Goal: Task Accomplishment & Management: Manage account settings

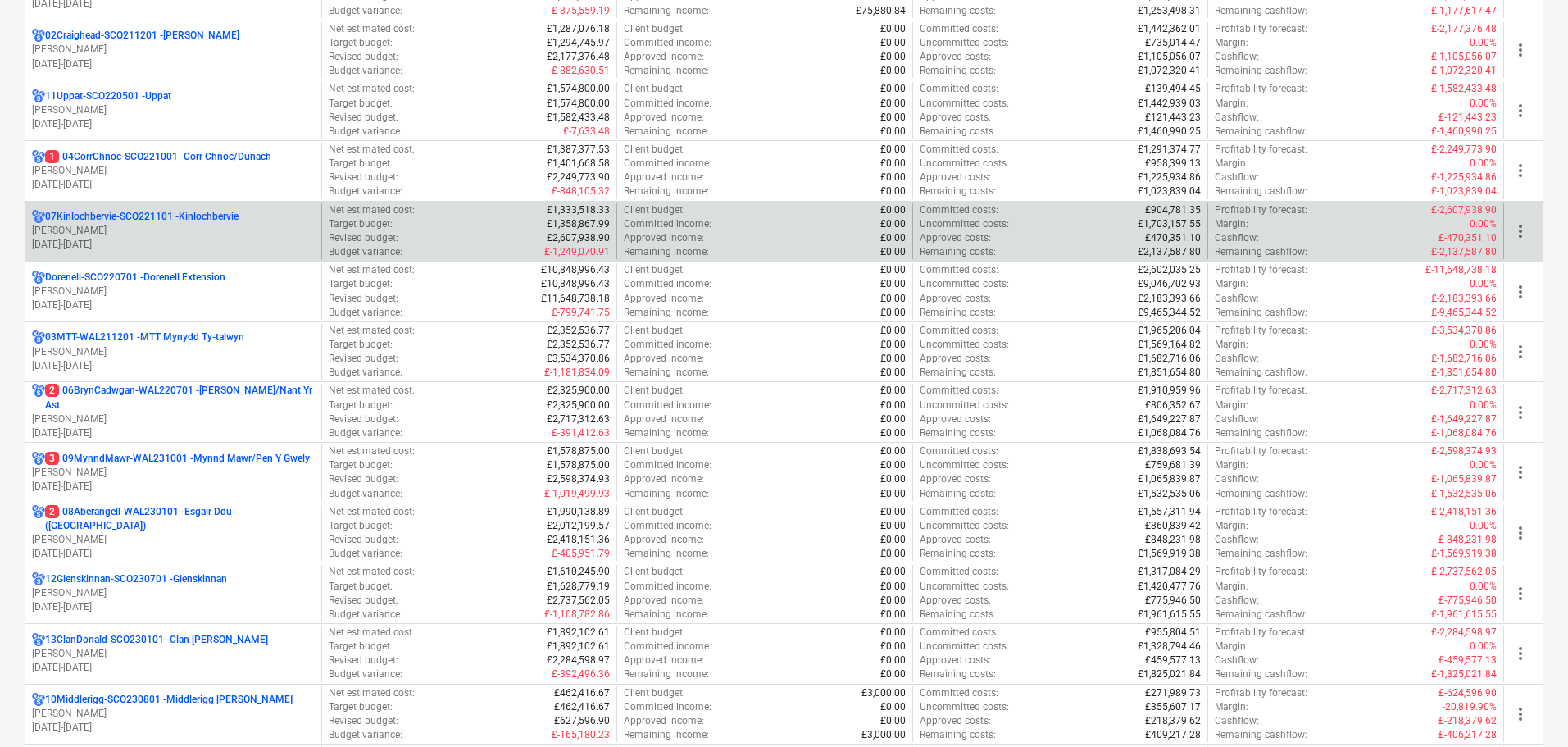
scroll to position [328, 0]
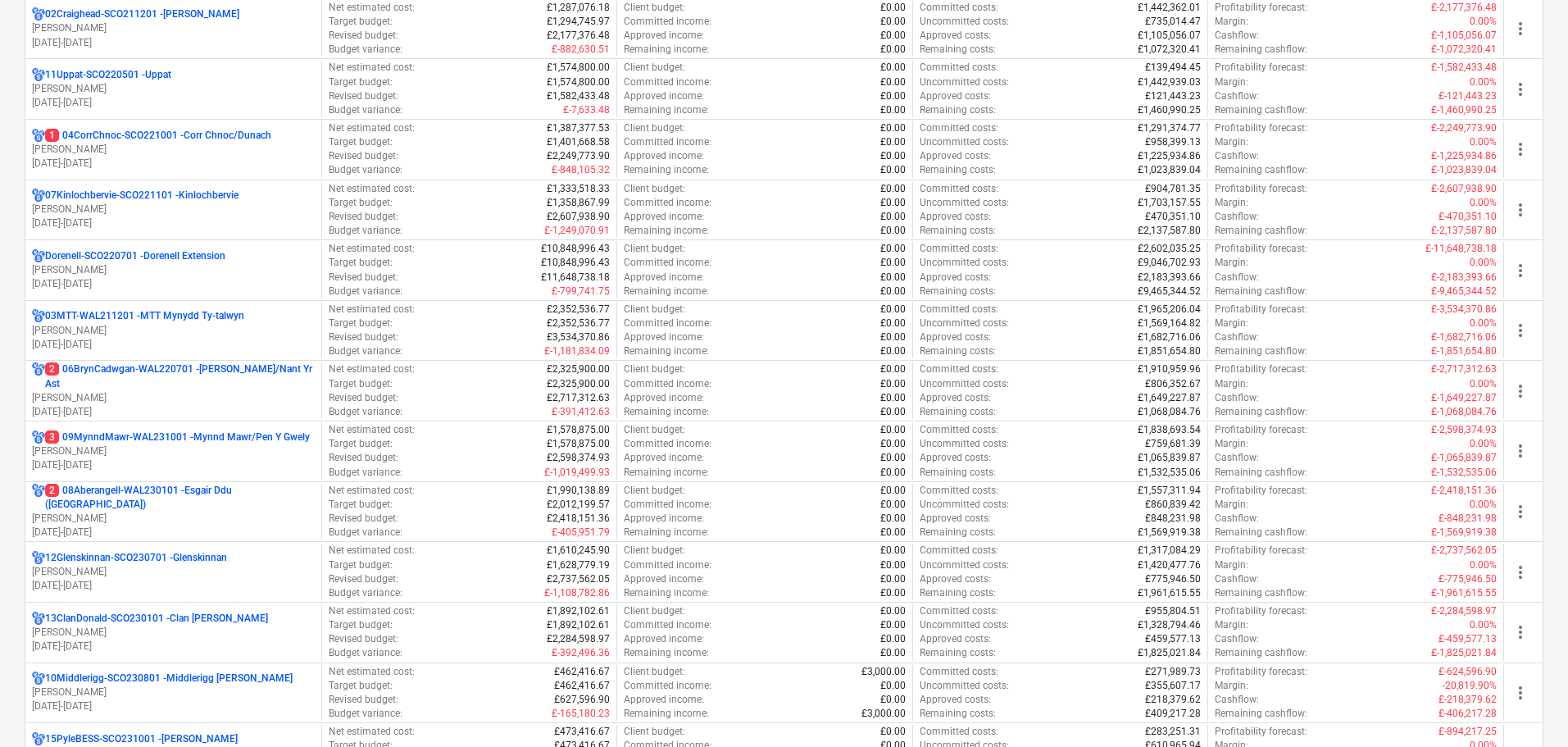
drag, startPoint x: 148, startPoint y: 457, endPoint x: 157, endPoint y: 451, distance: 10.8
click at [148, 457] on p "L. Walker" at bounding box center [173, 452] width 283 height 14
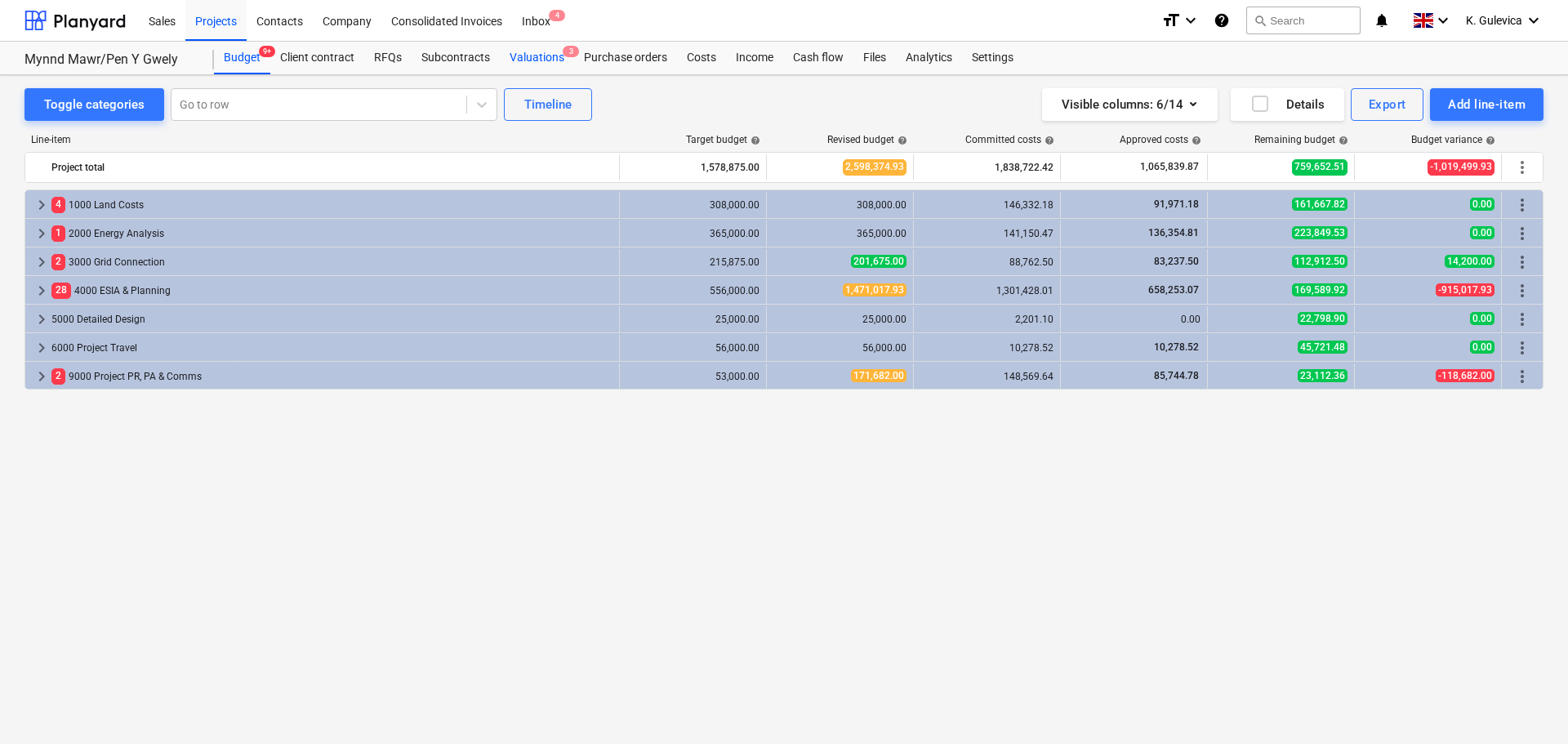
click at [536, 56] on div "Valuations 3" at bounding box center [536, 58] width 74 height 33
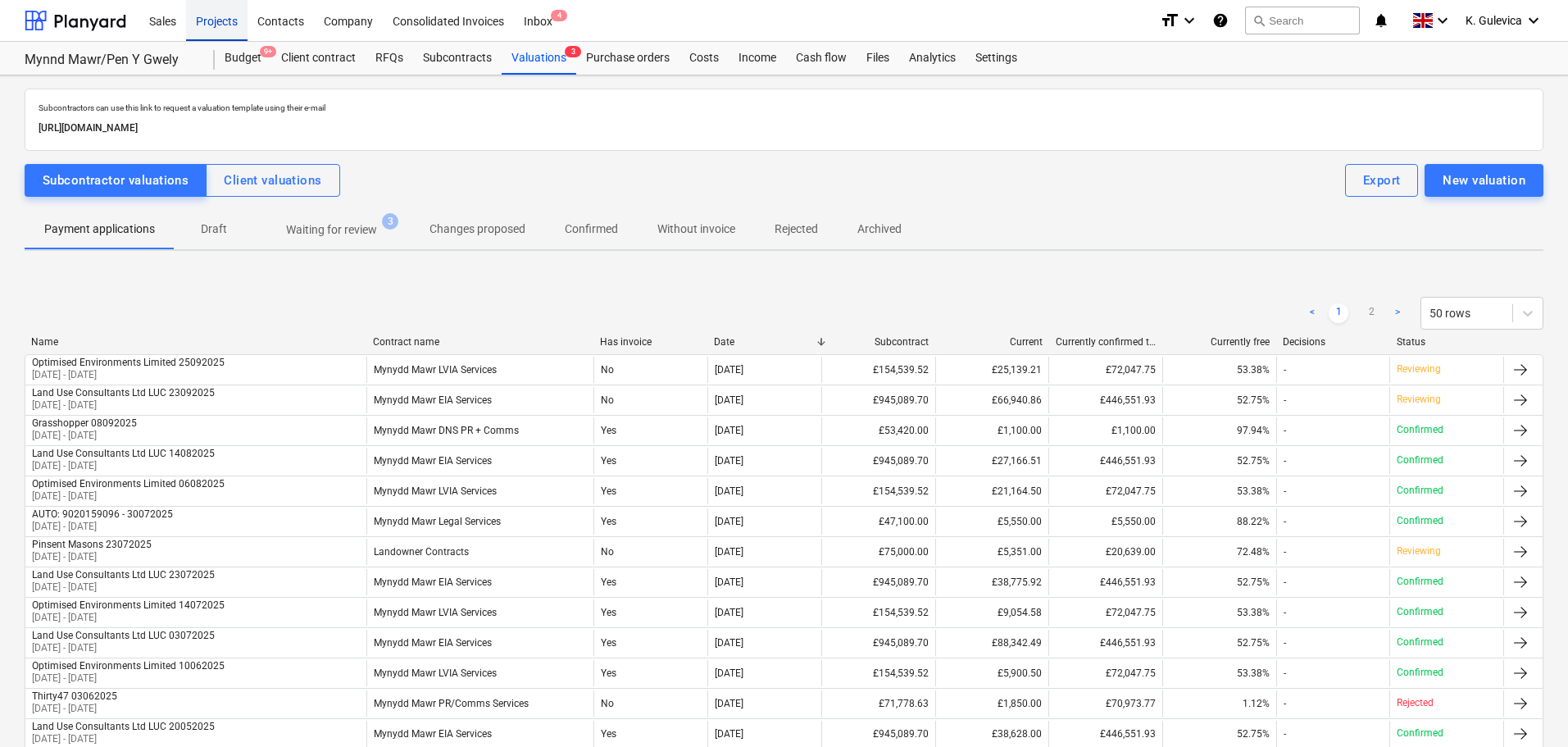
click at [212, 15] on div "Projects" at bounding box center [217, 20] width 62 height 42
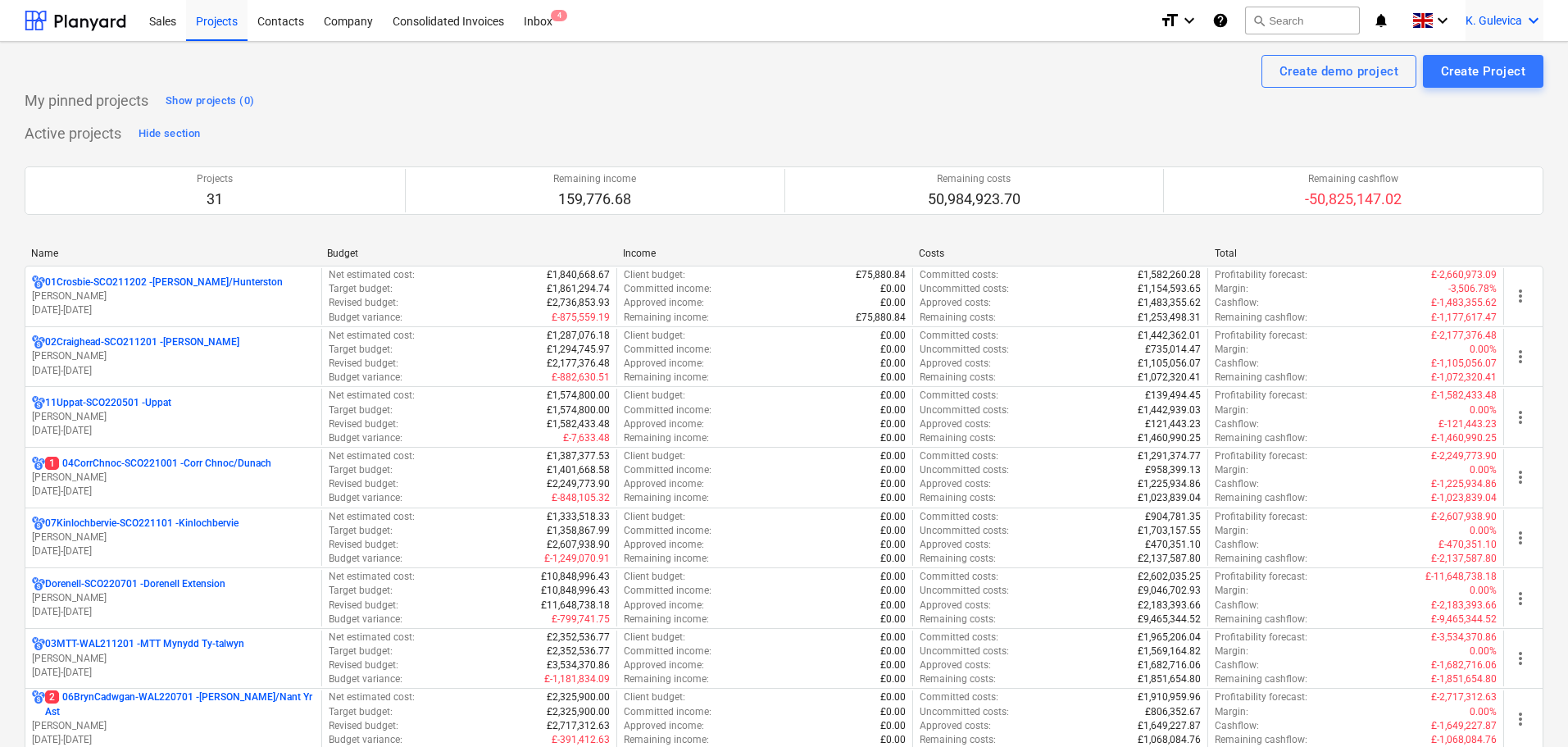
click at [1490, 16] on span "K. Gulevica" at bounding box center [1494, 20] width 57 height 13
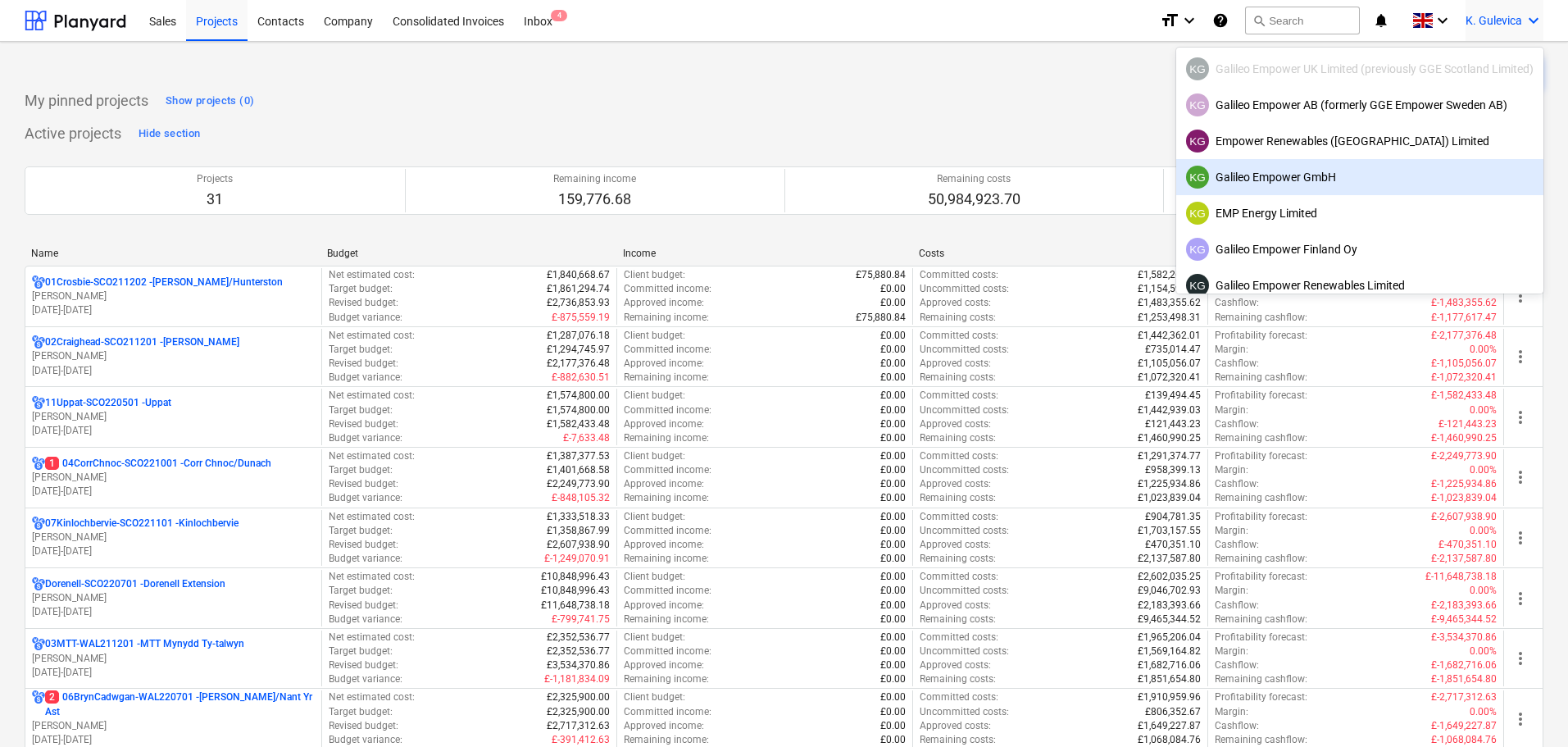
click at [1248, 173] on div "KG Galileo Empower GmbH" at bounding box center [1360, 177] width 348 height 23
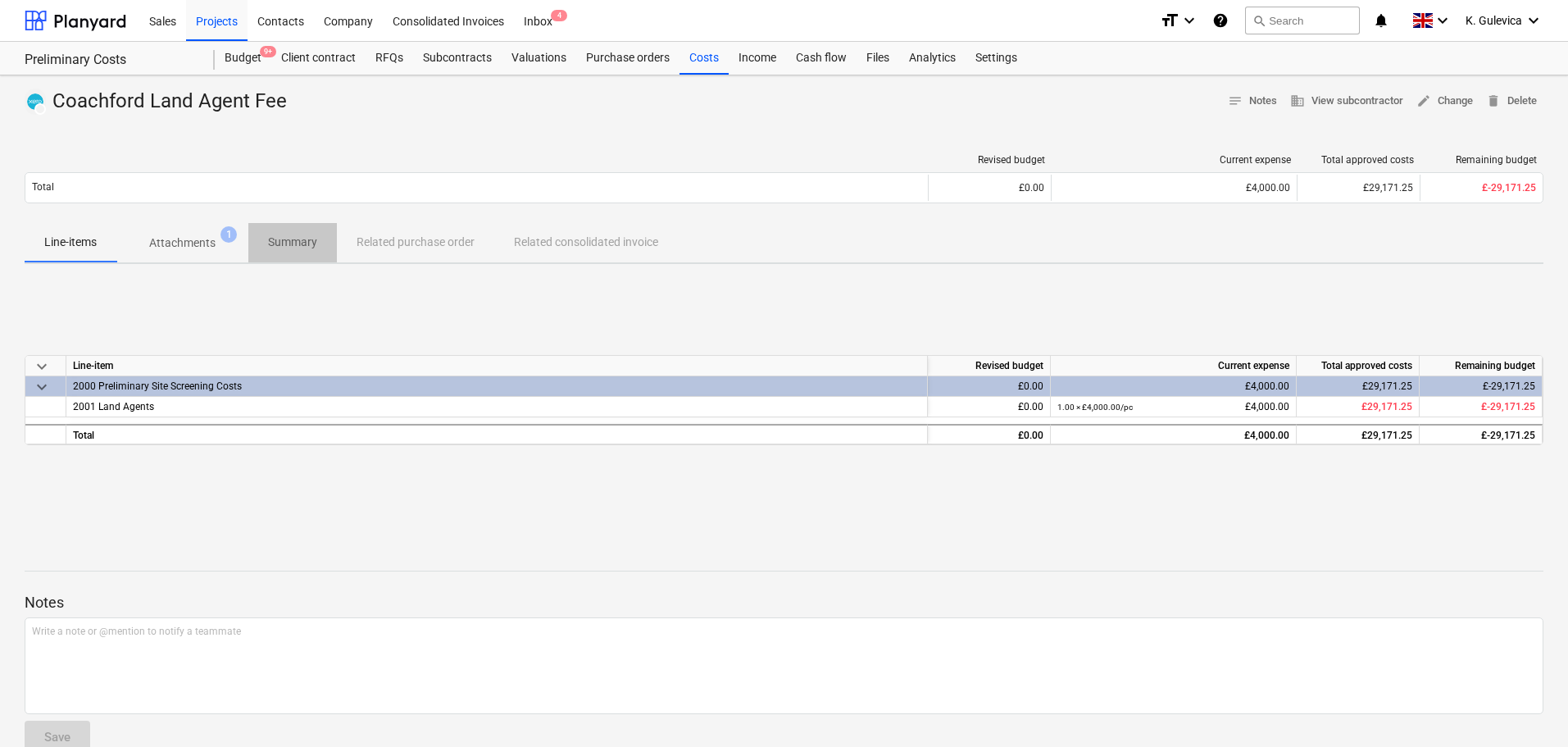
click at [302, 242] on p "Summary" at bounding box center [292, 241] width 49 height 17
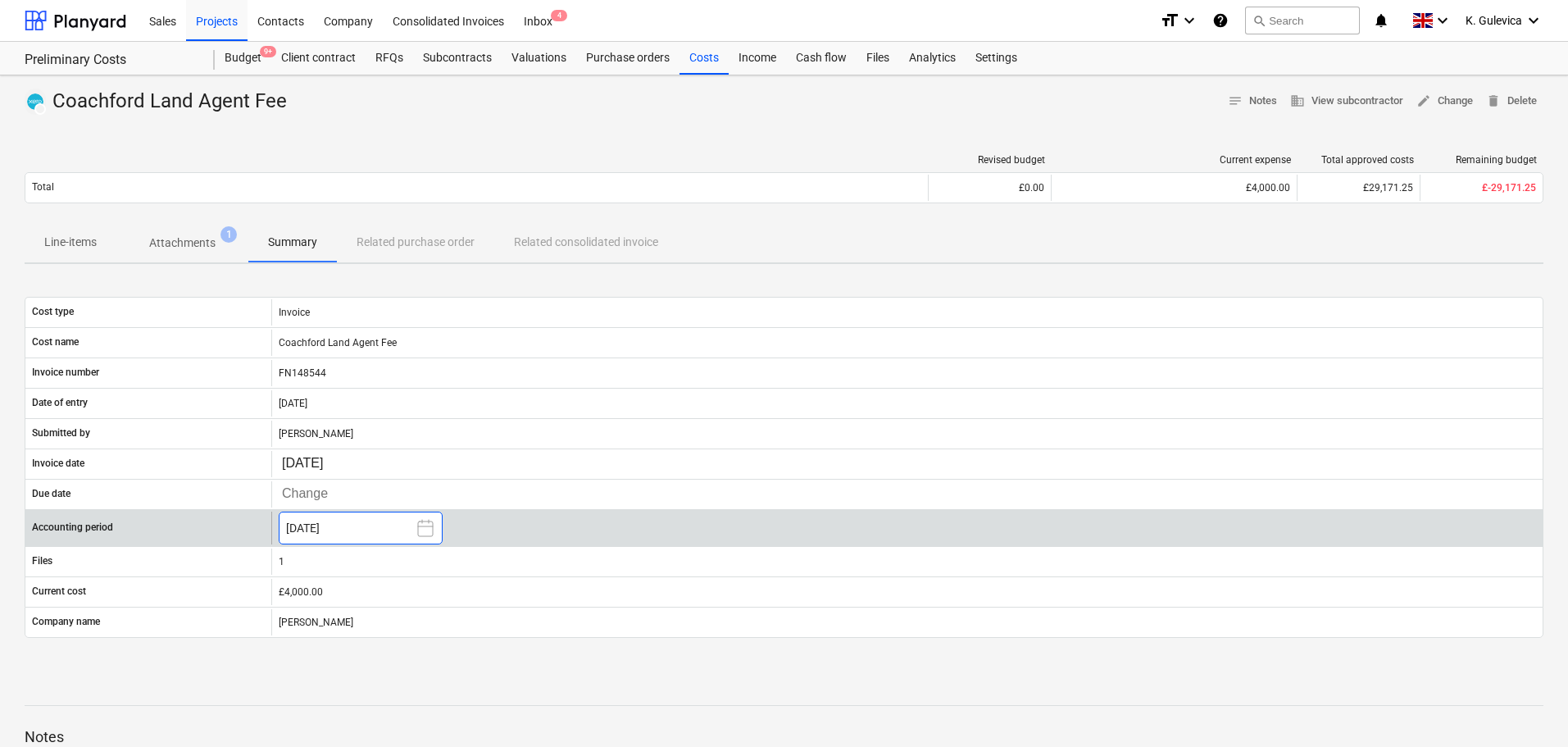
click at [357, 530] on button "[DATE]" at bounding box center [361, 528] width 164 height 33
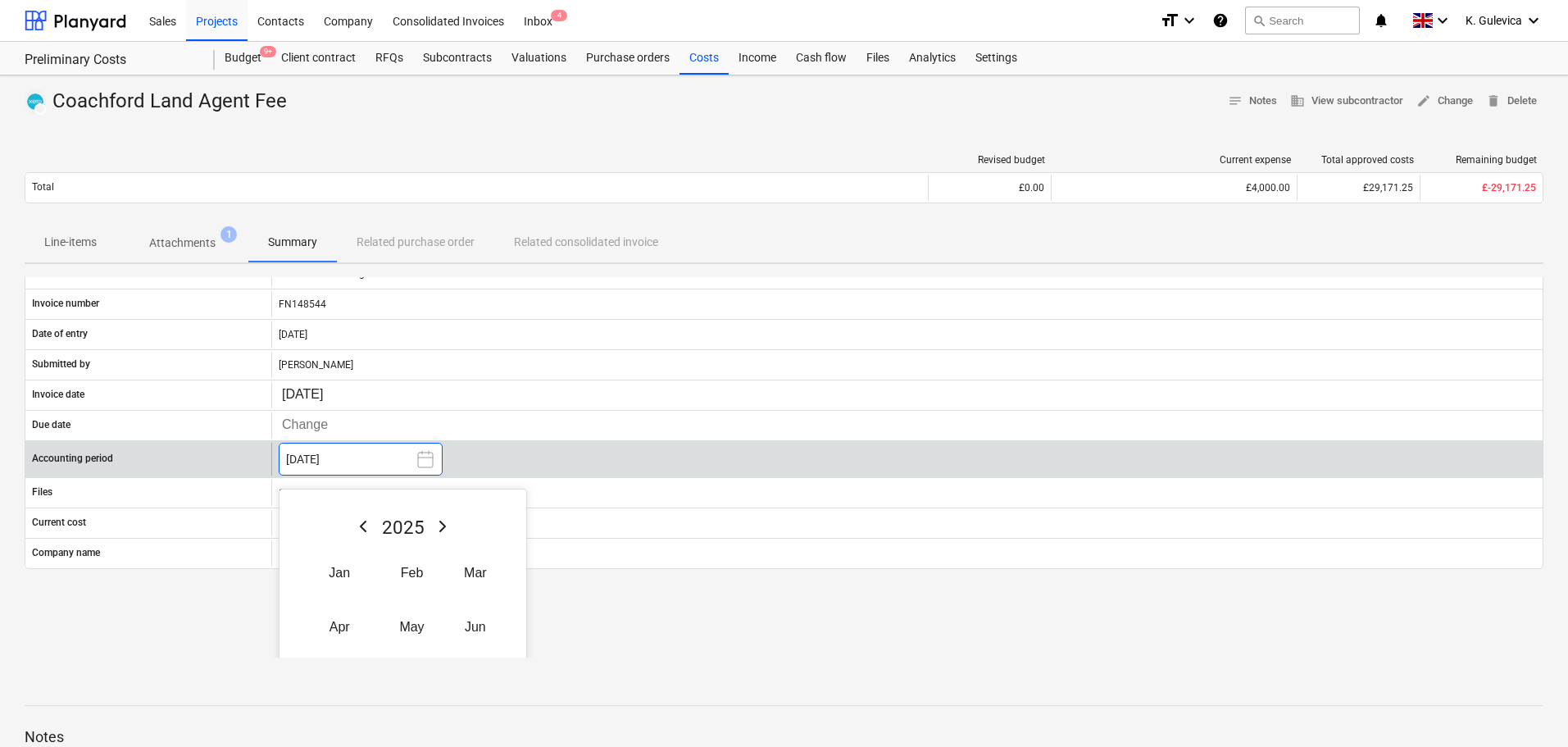
scroll to position [194, 0]
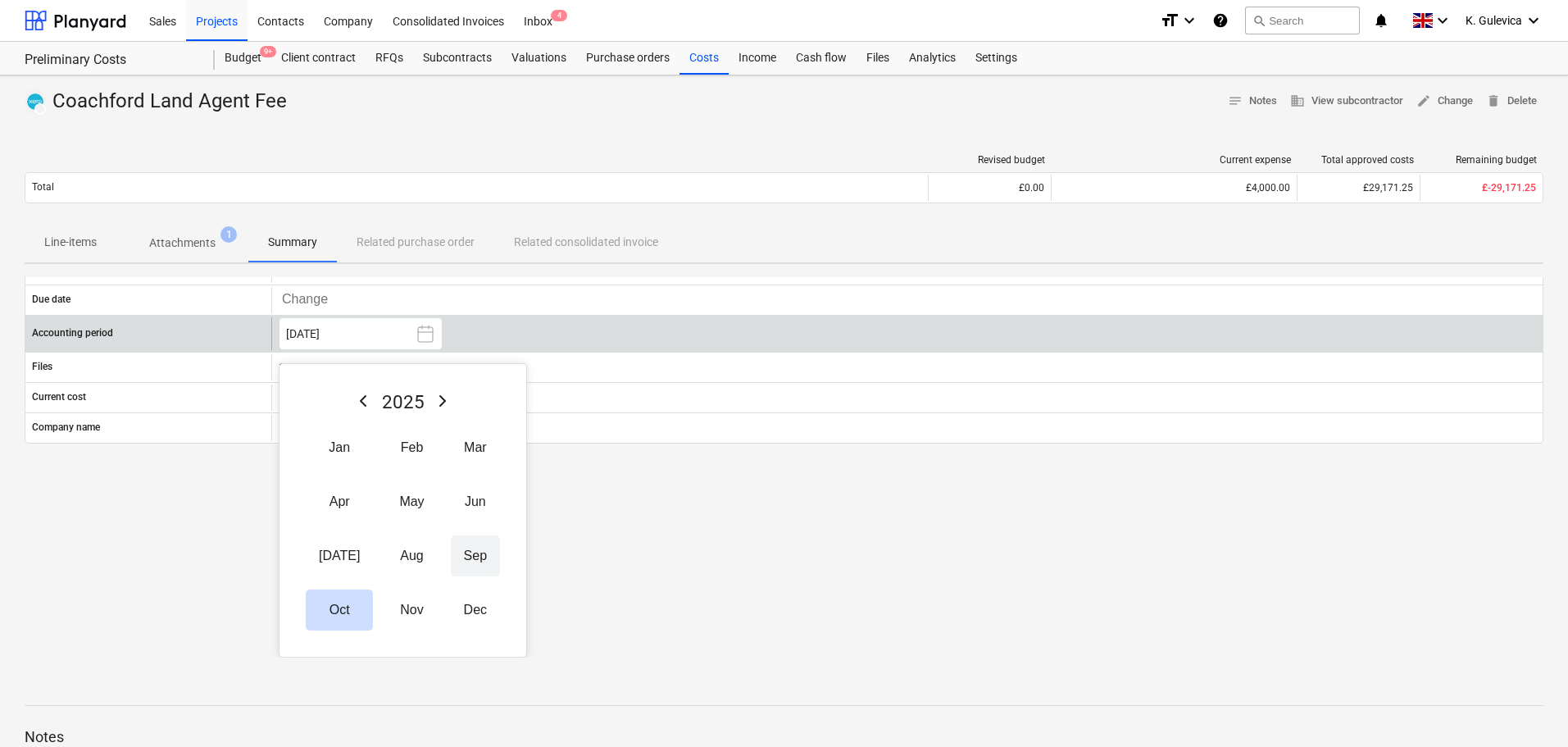
click at [451, 553] on button "Sep" at bounding box center [474, 556] width 49 height 41
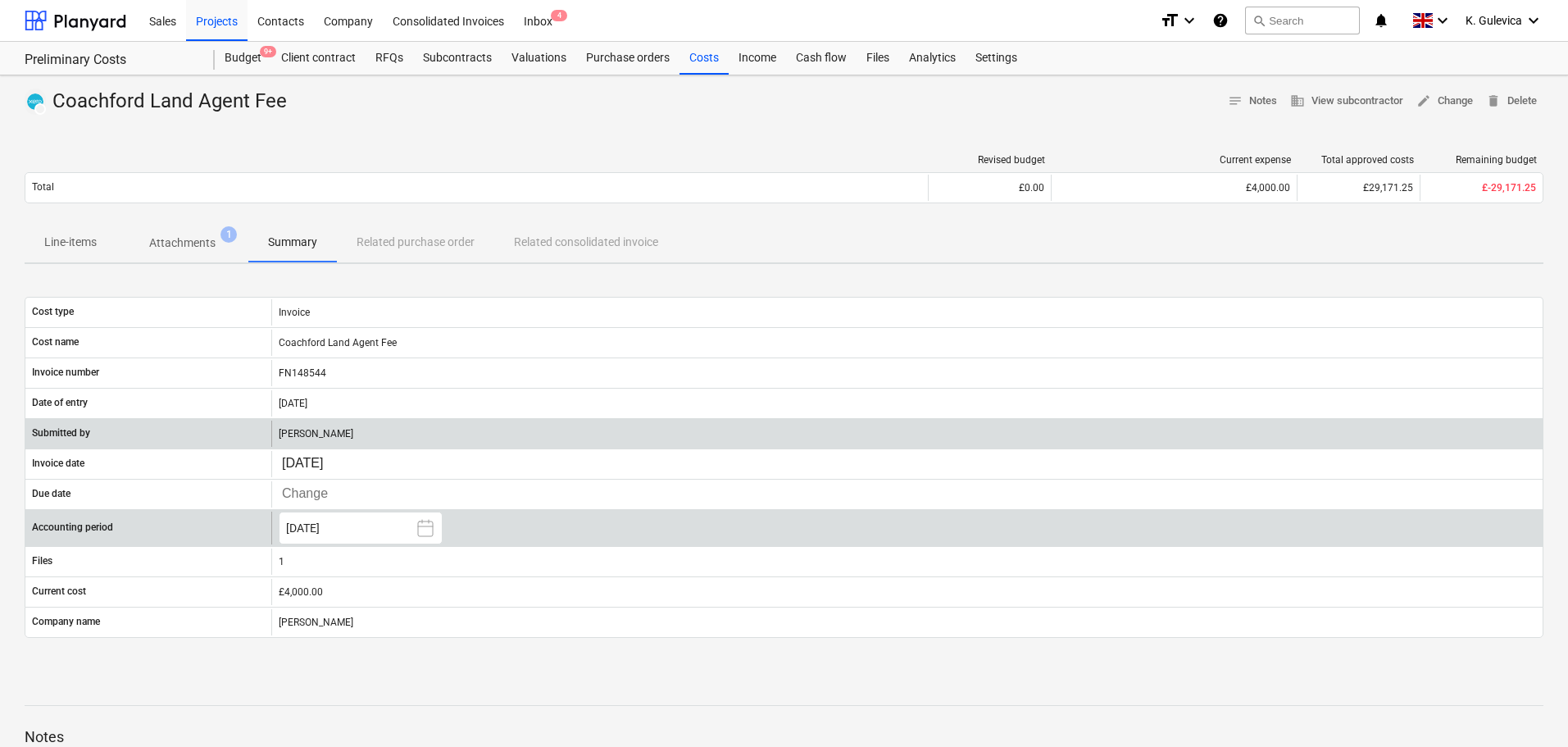
scroll to position [0, 0]
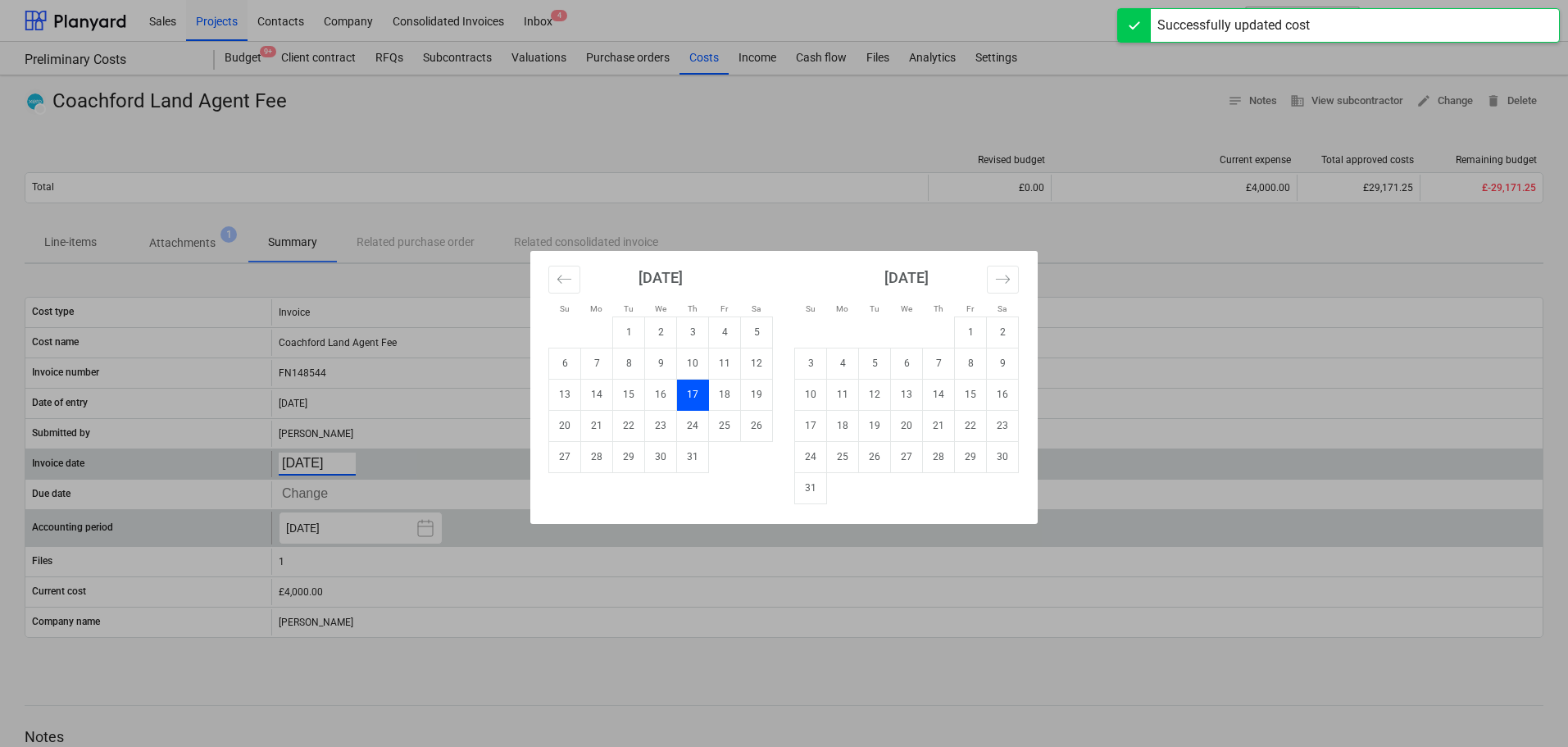
click at [316, 467] on body "Sales Projects Contacts Company Consolidated Invoices Inbox 4 format_size keybo…" at bounding box center [784, 373] width 1568 height 747
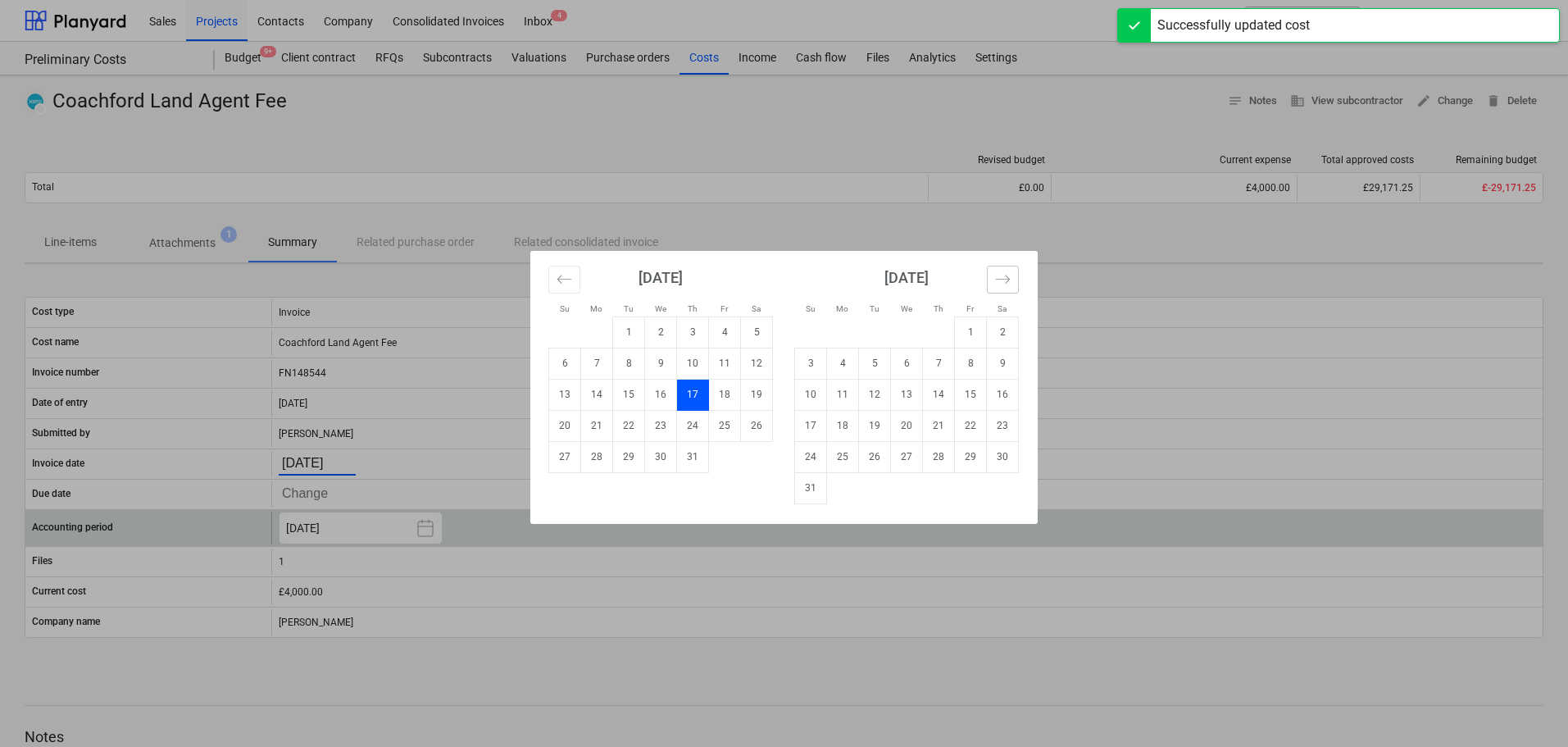
click at [1009, 279] on icon "Move forward to switch to the next month." at bounding box center [1004, 279] width 16 height 16
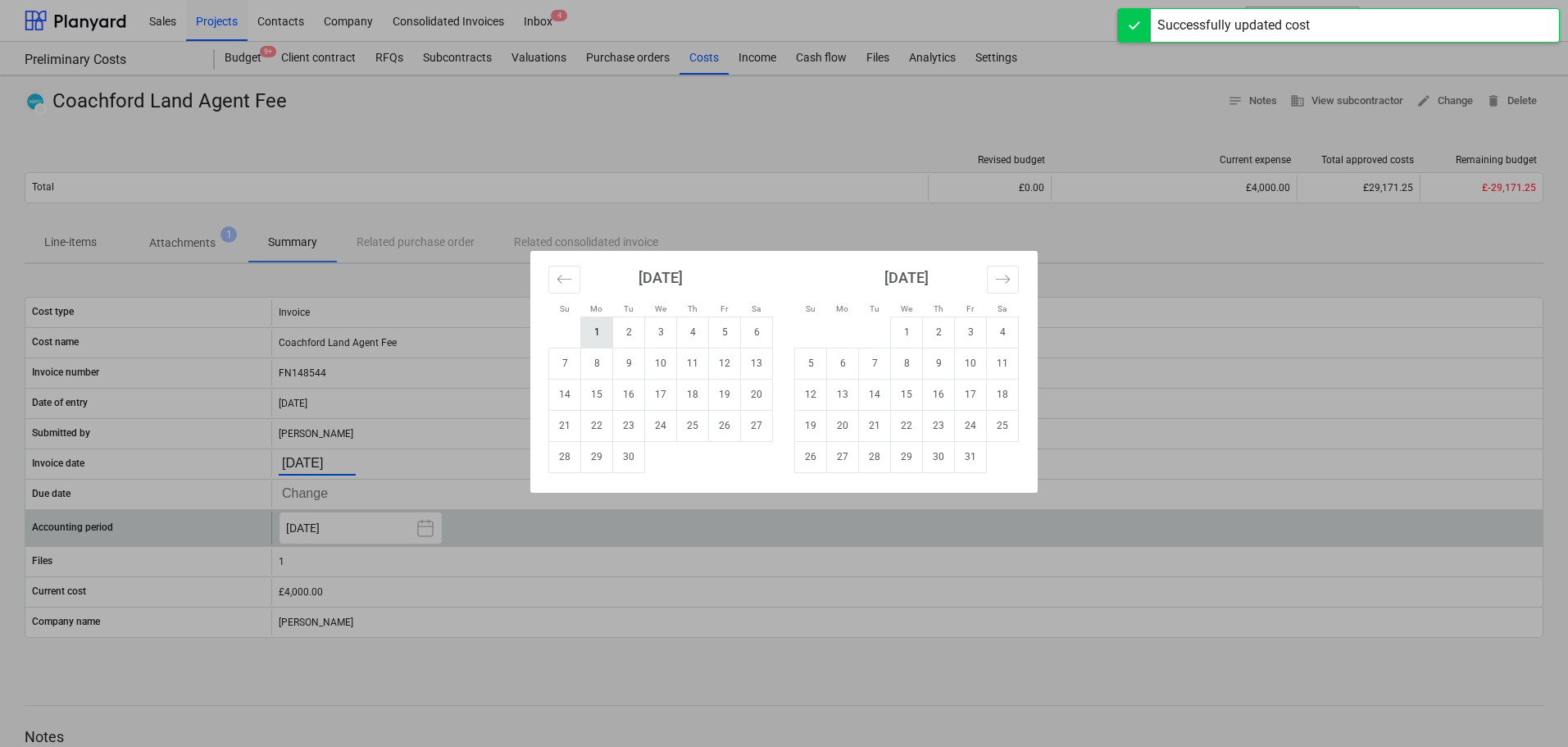
click at [581, 326] on td "1" at bounding box center [597, 331] width 32 height 31
type input "[DATE]"
